Goal: Task Accomplishment & Management: Manage account settings

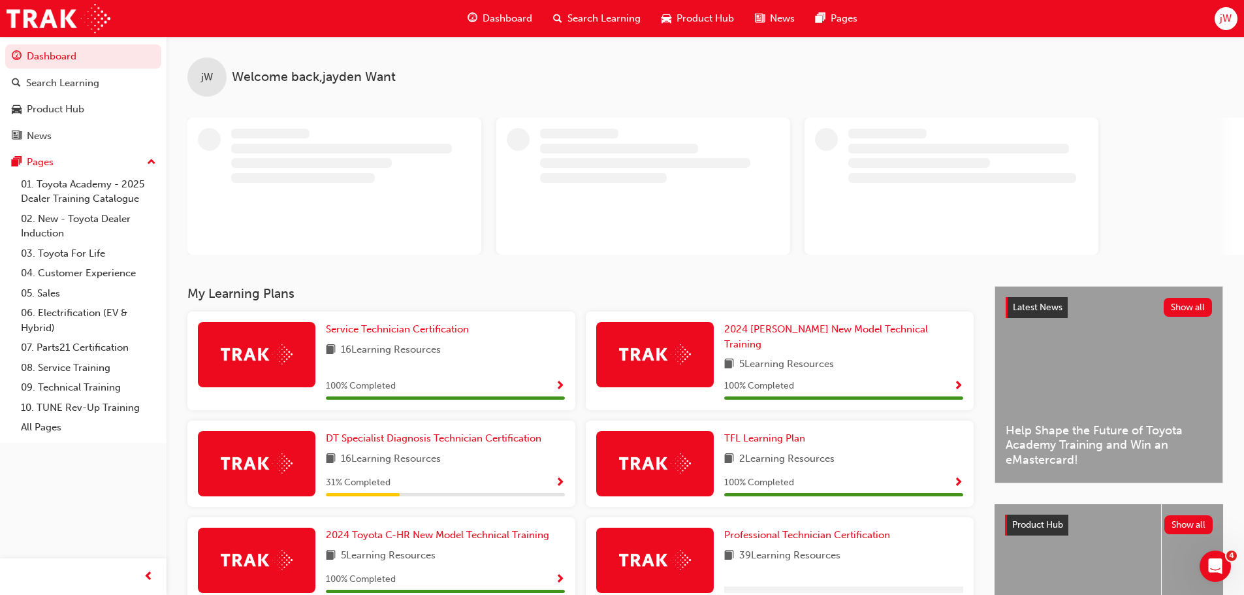
click at [1223, 18] on span "jW" at bounding box center [1225, 18] width 12 height 15
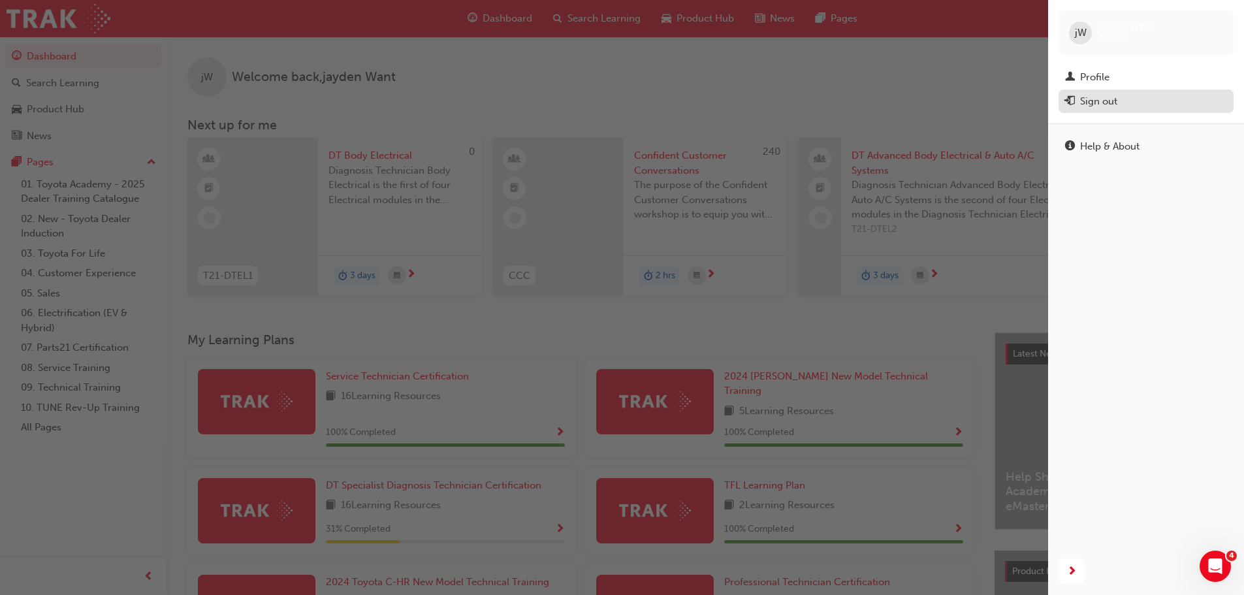
click at [1107, 100] on div "Sign out" at bounding box center [1098, 101] width 37 height 15
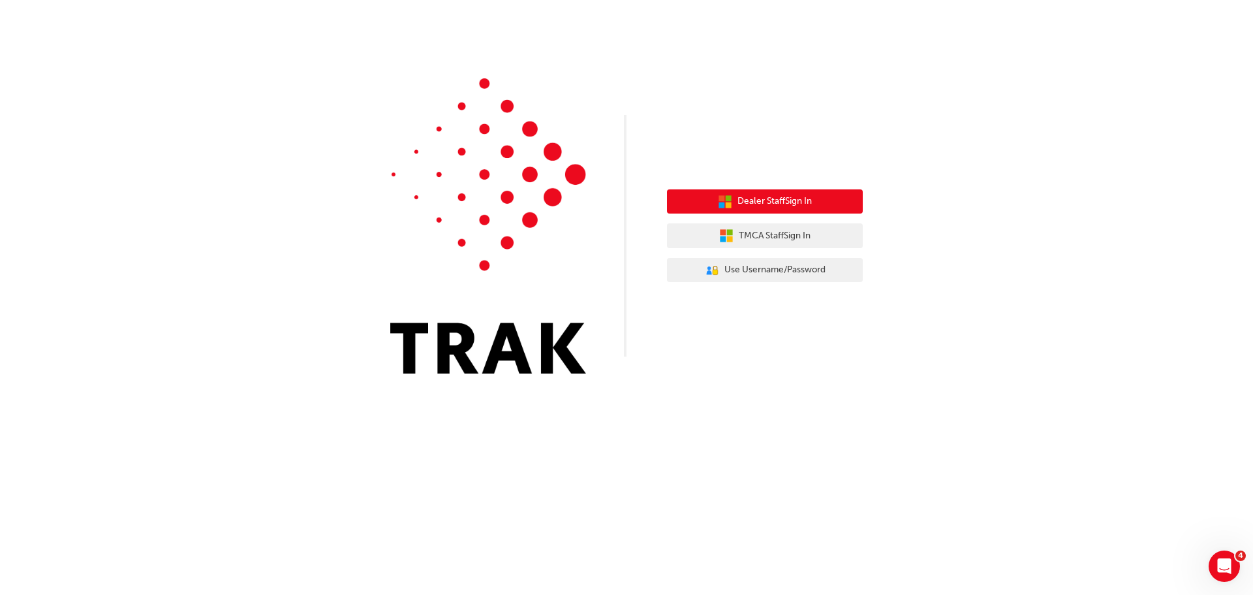
click at [767, 198] on span "Dealer Staff Sign In" at bounding box center [775, 201] width 74 height 15
